Goal: Information Seeking & Learning: Compare options

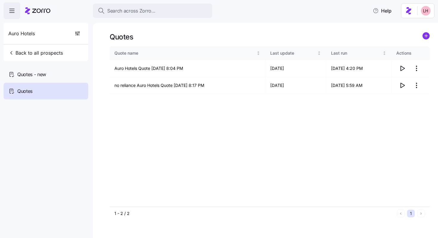
click at [157, 14] on div "Search across Zorro..." at bounding box center [153, 10] width 110 height 7
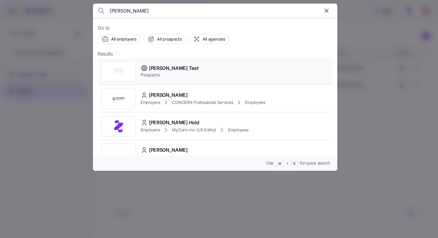
type input "[PERSON_NAME]"
click at [166, 72] on span "Prospects" at bounding box center [170, 75] width 58 height 6
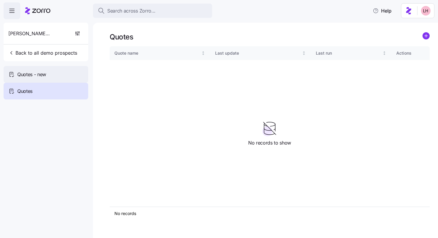
click at [50, 72] on div "Quotes - new" at bounding box center [46, 74] width 85 height 17
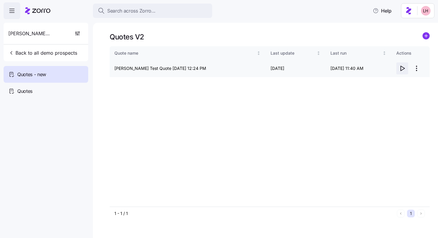
click at [403, 68] on icon "button" at bounding box center [402, 68] width 7 height 7
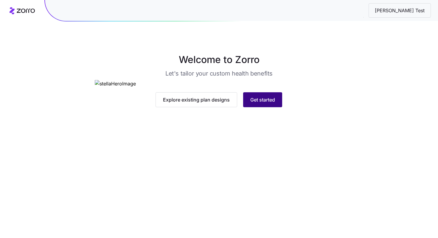
click at [266, 103] on span "Get started" at bounding box center [262, 99] width 25 height 7
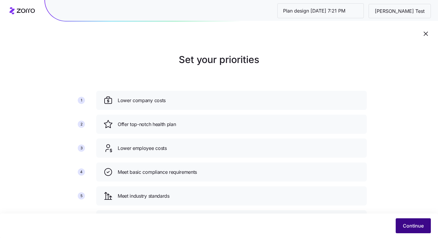
click at [413, 225] on span "Continue" at bounding box center [413, 225] width 21 height 7
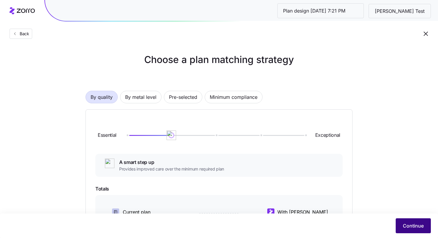
click at [417, 223] on span "Continue" at bounding box center [413, 225] width 21 height 7
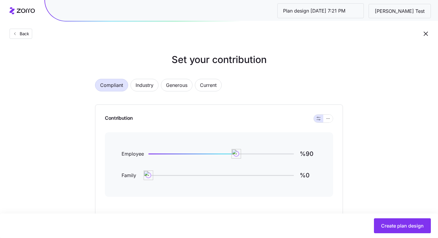
click at [394, 218] on div "Create plan design" at bounding box center [219, 225] width 438 height 24
click at [400, 225] on span "Create plan design" at bounding box center [402, 225] width 43 height 7
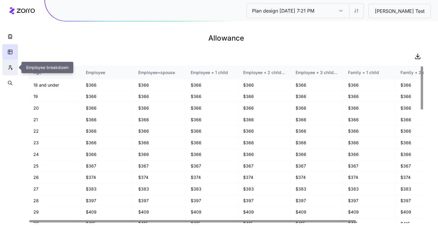
click at [11, 65] on icon "button" at bounding box center [9, 67] width 5 height 6
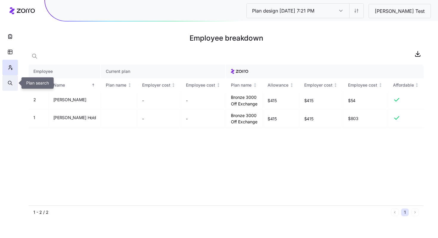
click at [13, 86] on button "button" at bounding box center [10, 83] width 16 height 16
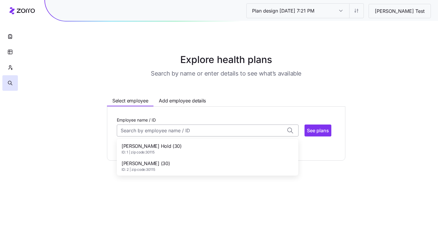
click at [187, 132] on input "Employee name / ID" at bounding box center [208, 130] width 182 height 12
click at [160, 162] on span "Logan Jones (30)" at bounding box center [146, 163] width 48 height 7
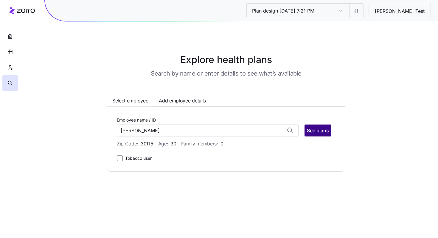
click at [318, 133] on span "See plans" at bounding box center [318, 130] width 22 height 7
type input "Logan Jones (ID: 2)"
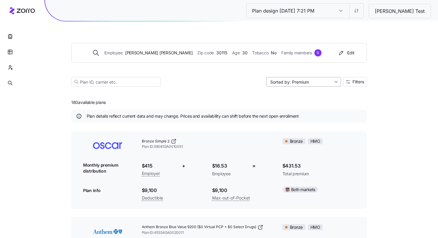
click at [316, 83] on input "Sorted by: Premium" at bounding box center [304, 82] width 75 height 10
click at [300, 104] on div "Deductible" at bounding box center [303, 104] width 70 height 9
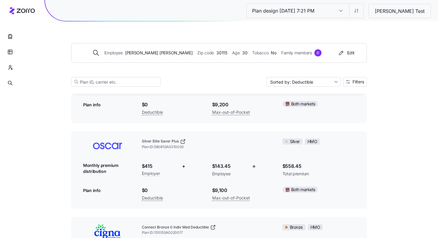
scroll to position [85, 0]
click at [182, 141] on icon at bounding box center [183, 142] width 6 height 6
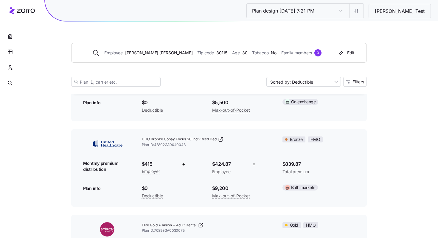
scroll to position [462, 0]
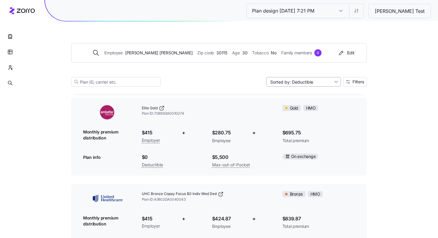
click at [328, 85] on input "Sorted by: Deductible" at bounding box center [304, 82] width 75 height 10
click at [310, 95] on div "Premium" at bounding box center [303, 95] width 70 height 9
type input "Sorted by: Premium"
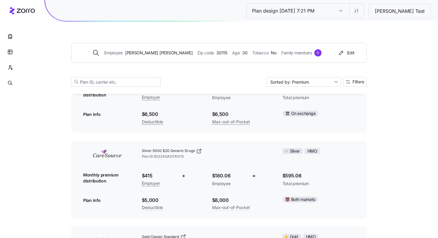
scroll to position [7602, 0]
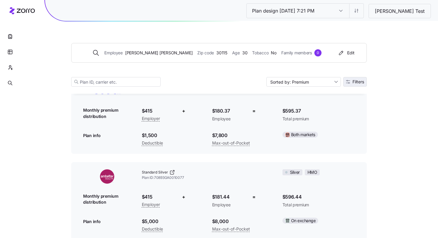
click at [358, 82] on span "Filters" at bounding box center [359, 82] width 12 height 4
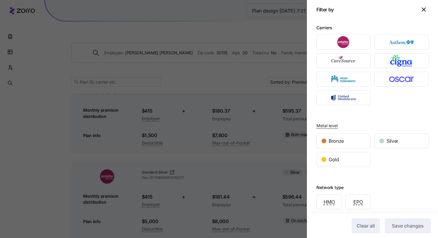
click at [341, 50] on div at bounding box center [344, 42] width 58 height 18
click at [349, 46] on img "button" at bounding box center [344, 42] width 44 height 12
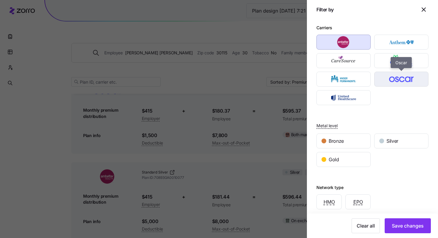
click at [392, 77] on img "button" at bounding box center [402, 79] width 44 height 12
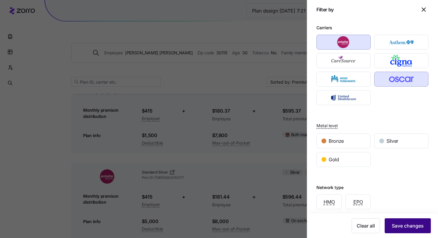
click at [409, 222] on span "Save changes" at bounding box center [408, 225] width 32 height 7
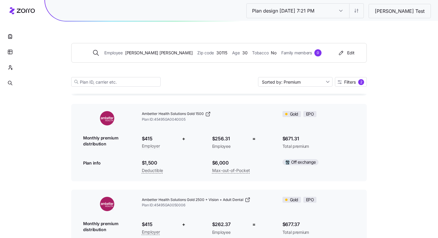
scroll to position [6888, 0]
click at [350, 84] on span "Filters" at bounding box center [350, 82] width 12 height 4
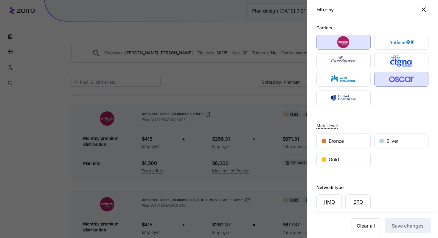
click at [287, 97] on div at bounding box center [219, 119] width 438 height 238
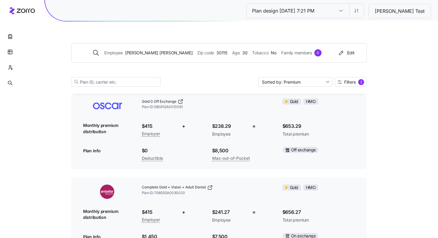
scroll to position [6557, 0]
click at [182, 101] on icon at bounding box center [181, 102] width 6 height 6
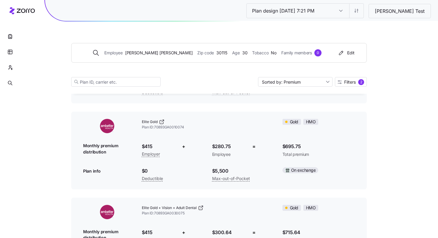
scroll to position [7183, 0]
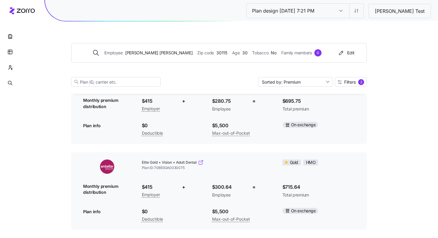
click at [204, 162] on icon at bounding box center [201, 162] width 6 height 6
